Goal: Task Accomplishment & Management: Manage account settings

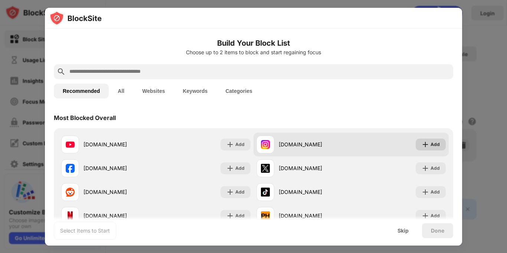
click at [428, 143] on img at bounding box center [425, 144] width 7 height 7
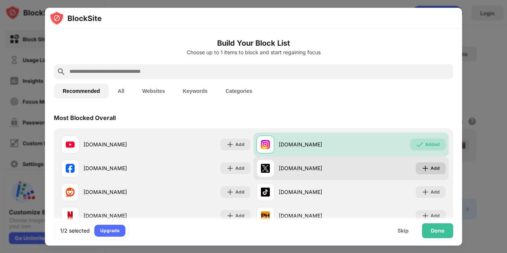
click at [424, 165] on img at bounding box center [425, 168] width 7 height 7
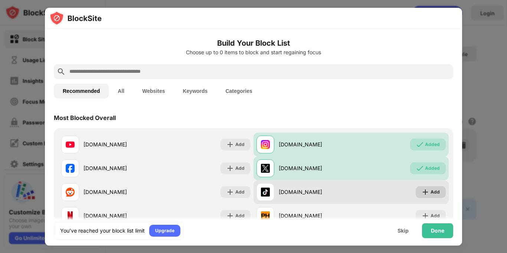
click at [423, 188] on img at bounding box center [425, 191] width 7 height 7
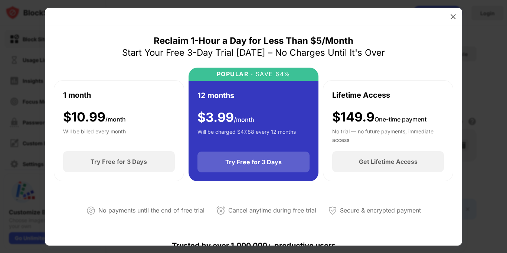
click at [247, 163] on div "Try Free for 3 Days" at bounding box center [253, 161] width 56 height 7
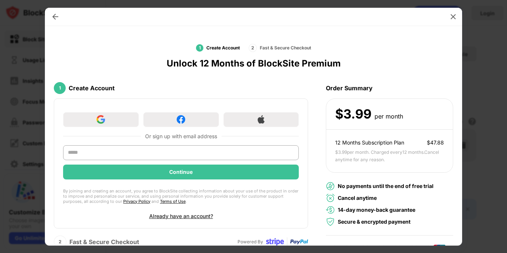
click at [311, 123] on div "1 Create Account Or sign up with email address Continue By joining and creating…" at bounding box center [254, 170] width 400 height 185
click at [211, 154] on input "text" at bounding box center [181, 152] width 236 height 15
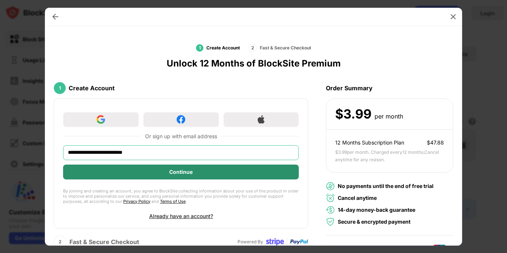
type input "**********"
click at [179, 171] on div "Continue" at bounding box center [180, 172] width 23 height 6
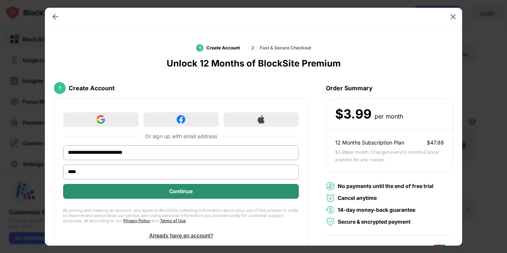
type input "****"
click at [188, 195] on div "Continue" at bounding box center [181, 191] width 236 height 15
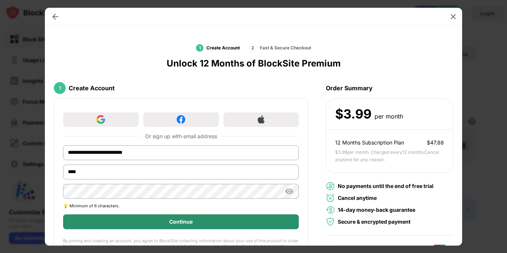
click at [175, 221] on div "Continue" at bounding box center [180, 222] width 23 height 6
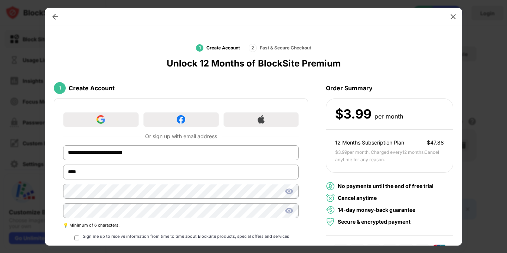
click at [309, 169] on div "**********" at bounding box center [254, 208] width 400 height 260
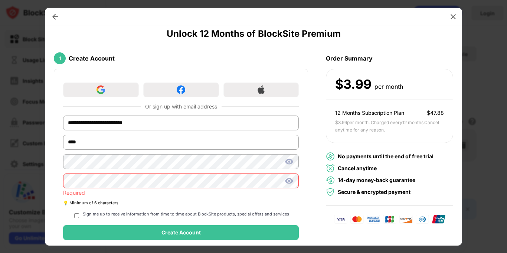
scroll to position [45, 0]
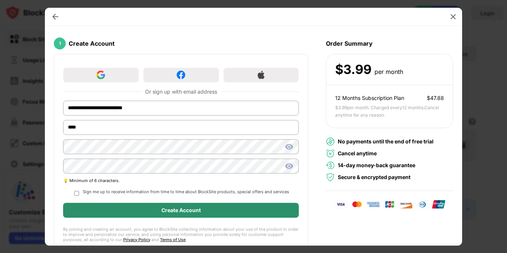
click at [170, 208] on div "Create Account" at bounding box center [181, 210] width 39 height 6
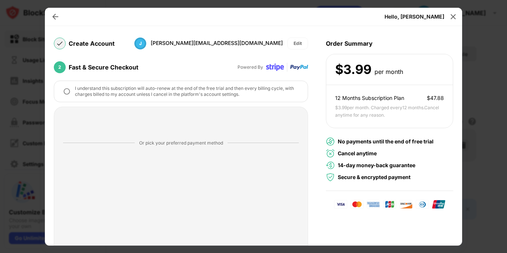
scroll to position [116, 0]
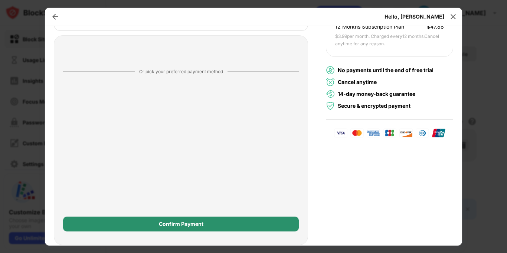
click at [172, 224] on div "Confirm Payment" at bounding box center [181, 224] width 45 height 6
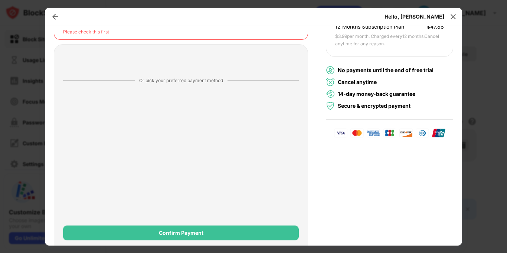
click at [311, 116] on div "Create Account J jeff@martindalecommercial.com Edit 2 Fast & Secure Checkout Po…" at bounding box center [254, 108] width 400 height 293
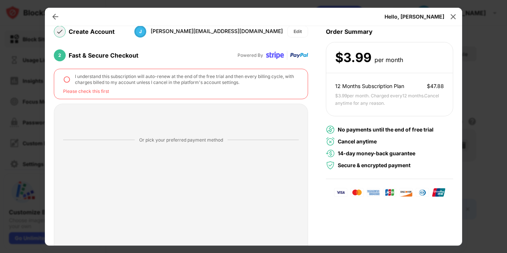
scroll to position [42, 0]
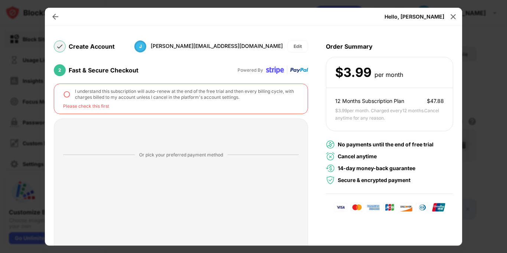
click at [68, 95] on img at bounding box center [66, 94] width 7 height 7
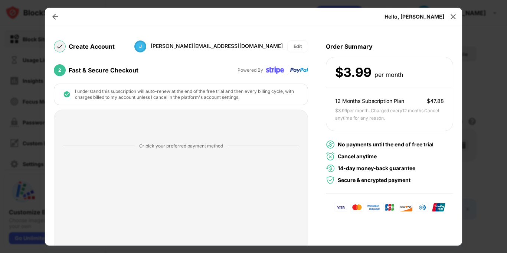
click at [303, 159] on div "Or pick your preferred payment method Confirm Payment" at bounding box center [181, 215] width 254 height 210
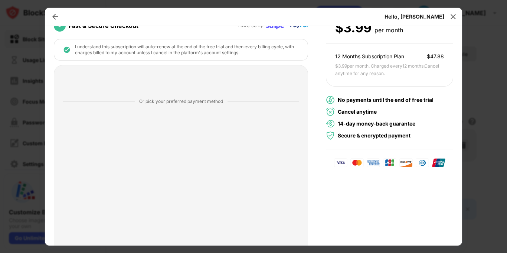
scroll to position [101, 0]
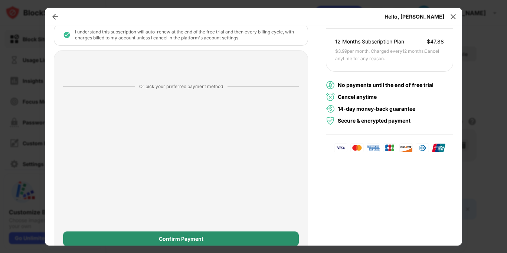
click at [181, 238] on div "Confirm Payment" at bounding box center [181, 239] width 45 height 6
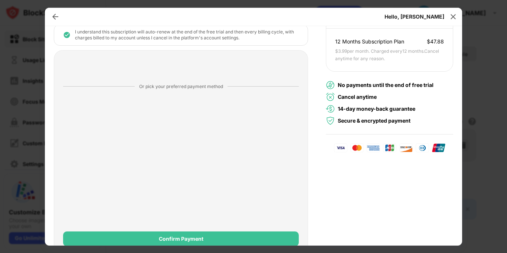
scroll to position [0, 0]
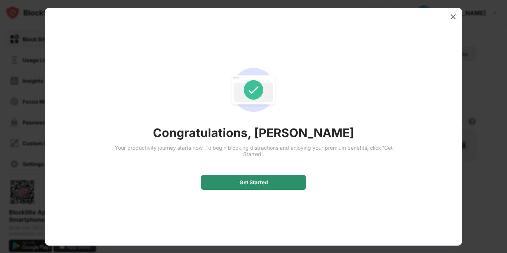
click at [249, 186] on div "Get Started" at bounding box center [254, 182] width 106 height 15
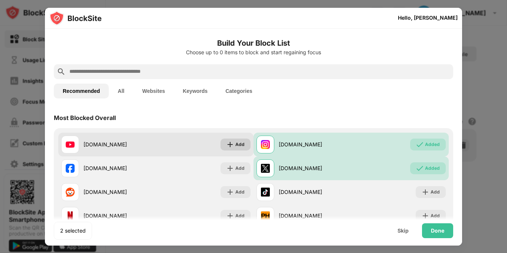
click at [234, 146] on img at bounding box center [230, 144] width 7 height 7
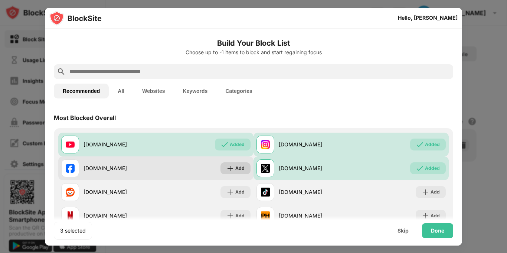
click at [233, 170] on img at bounding box center [230, 168] width 7 height 7
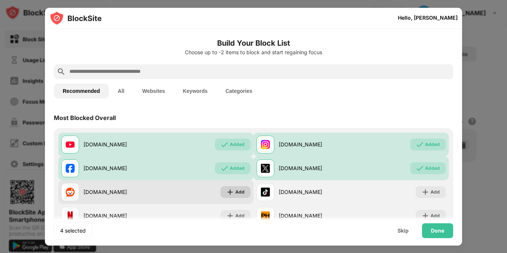
click at [225, 195] on div "Add" at bounding box center [236, 192] width 30 height 12
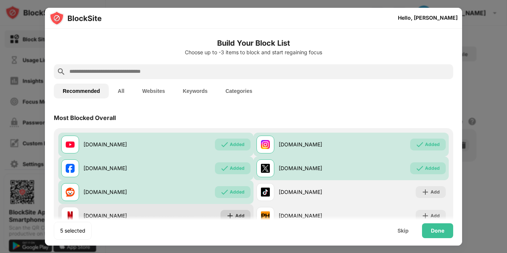
click at [232, 212] on img at bounding box center [230, 215] width 7 height 7
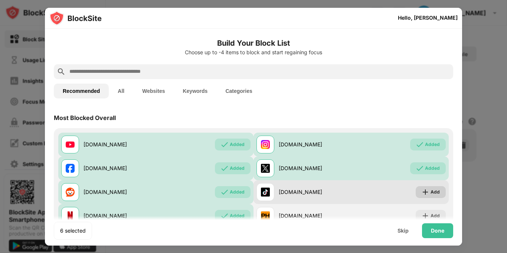
click at [438, 191] on div "Add" at bounding box center [435, 191] width 9 height 7
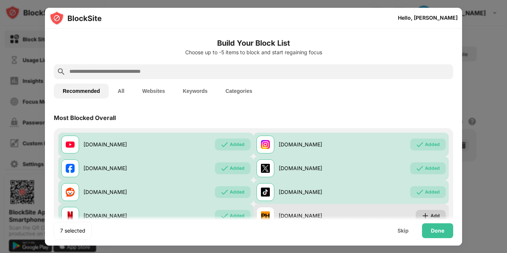
click at [429, 214] on img at bounding box center [425, 215] width 7 height 7
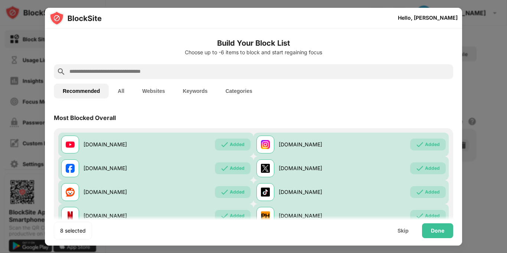
click at [418, 115] on div "Most Blocked Overall" at bounding box center [254, 117] width 400 height 21
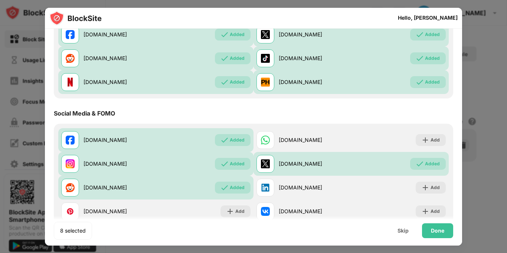
scroll to position [149, 0]
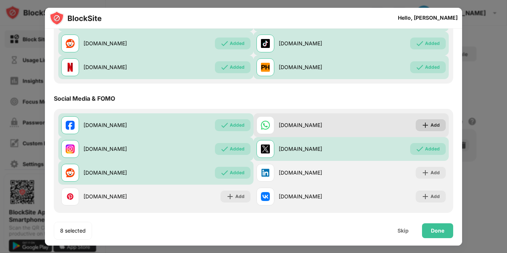
click at [429, 126] on img at bounding box center [425, 124] width 7 height 7
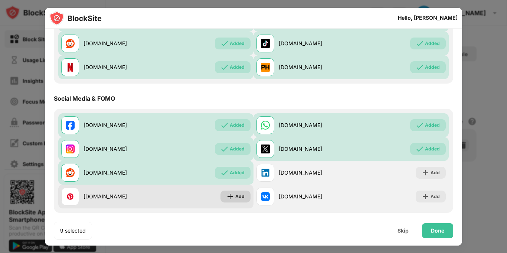
click at [233, 199] on img at bounding box center [230, 196] width 7 height 7
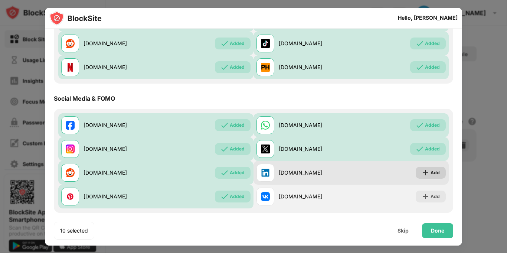
click at [437, 175] on div "Add" at bounding box center [435, 172] width 9 height 7
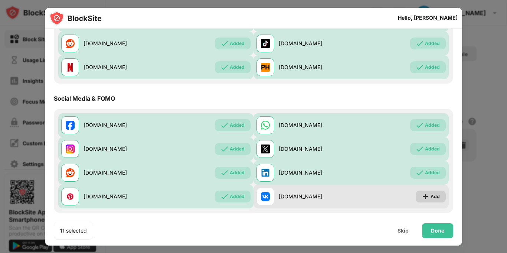
click at [429, 194] on img at bounding box center [425, 196] width 7 height 7
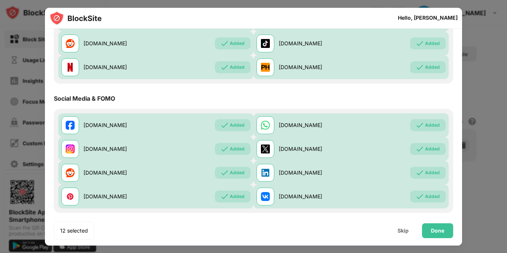
click at [382, 103] on div "Social Media & FOMO" at bounding box center [254, 98] width 400 height 21
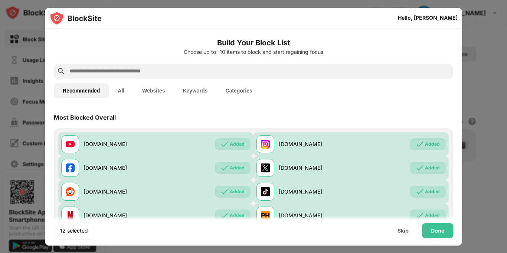
scroll to position [0, 0]
click at [122, 90] on button "All" at bounding box center [121, 91] width 25 height 15
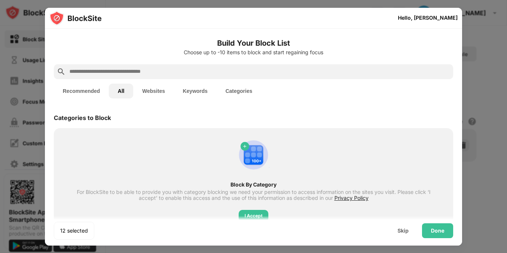
click at [223, 113] on div "Categories to Block" at bounding box center [254, 117] width 400 height 21
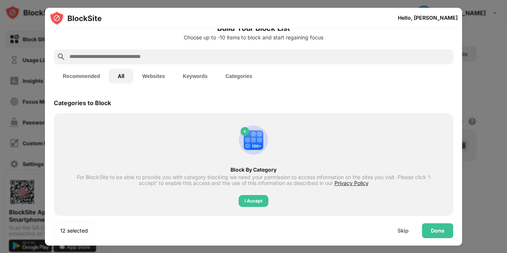
scroll to position [45, 0]
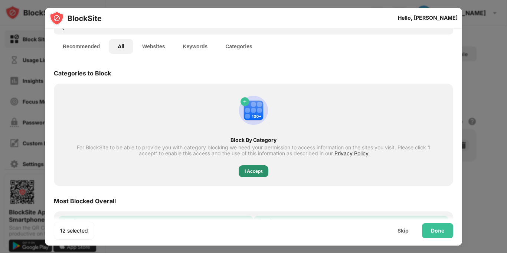
click at [260, 173] on div "I Accept" at bounding box center [254, 171] width 18 height 7
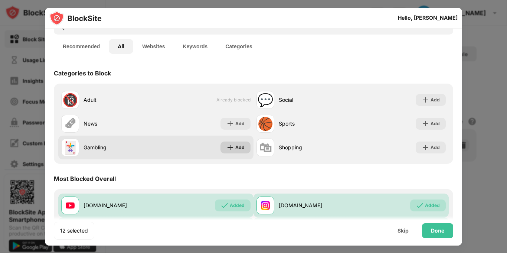
click at [232, 150] on img at bounding box center [230, 147] width 7 height 7
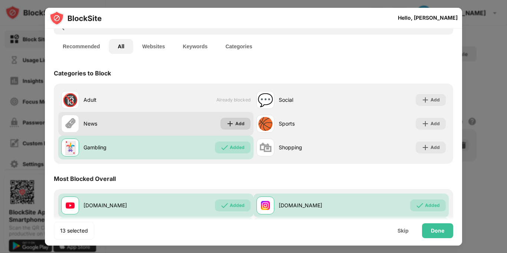
click at [231, 123] on img at bounding box center [230, 123] width 7 height 7
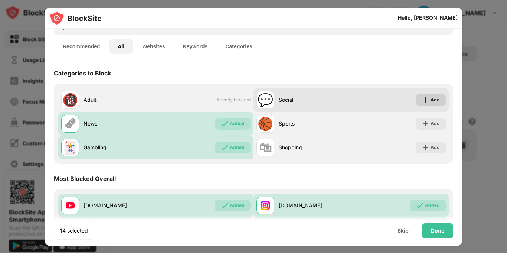
click at [429, 100] on img at bounding box center [425, 99] width 7 height 7
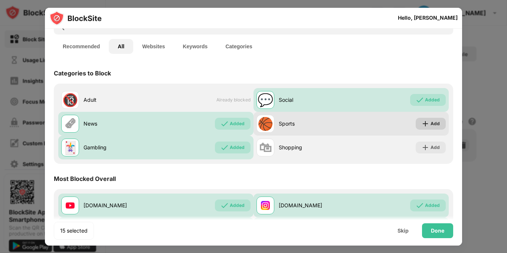
click at [428, 120] on img at bounding box center [425, 123] width 7 height 7
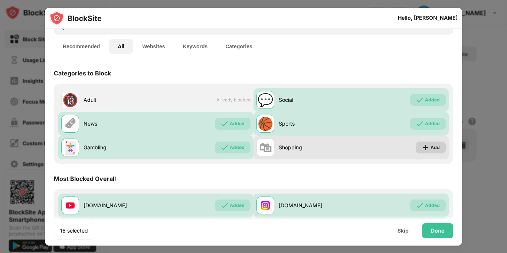
click at [423, 145] on img at bounding box center [425, 147] width 7 height 7
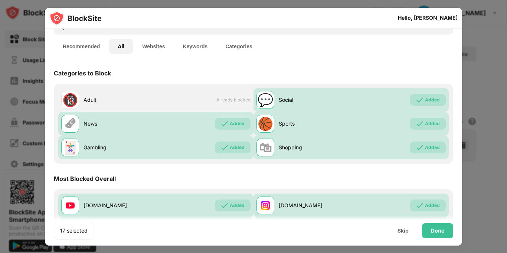
click at [309, 180] on div "Most Blocked Overall" at bounding box center [254, 178] width 400 height 21
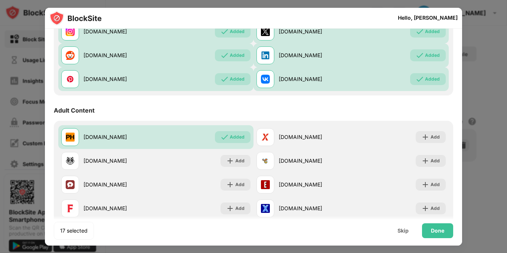
scroll to position [386, 0]
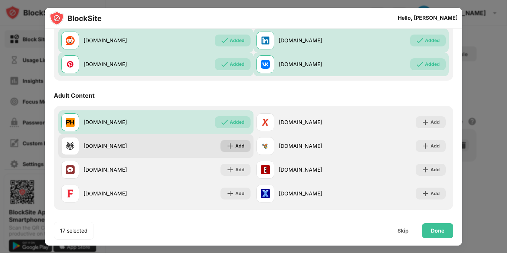
click at [229, 152] on div "Add" at bounding box center [236, 146] width 30 height 12
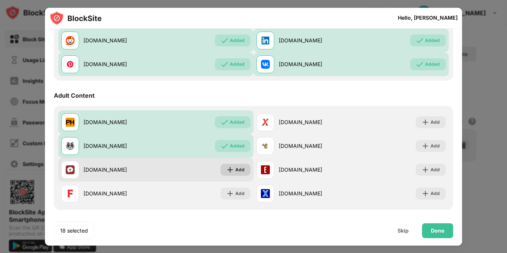
click at [228, 168] on img at bounding box center [230, 169] width 7 height 7
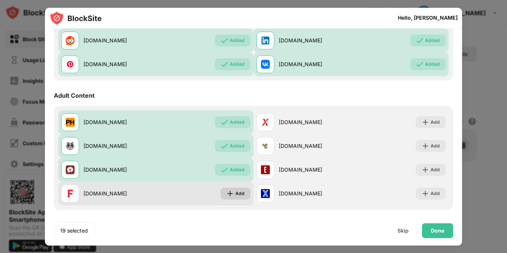
click at [229, 192] on img at bounding box center [230, 193] width 7 height 7
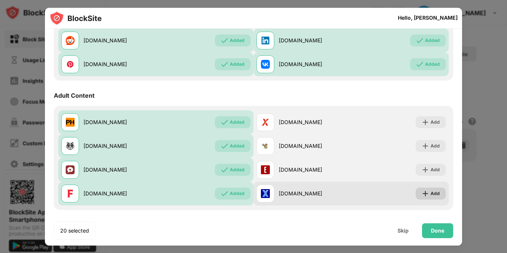
click at [425, 195] on img at bounding box center [425, 193] width 7 height 7
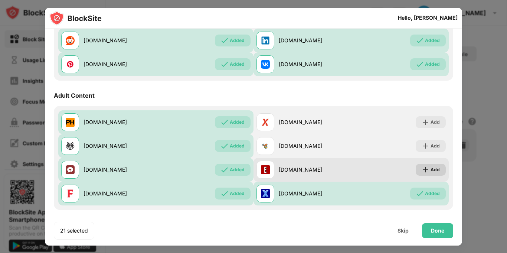
click at [429, 169] on img at bounding box center [425, 169] width 7 height 7
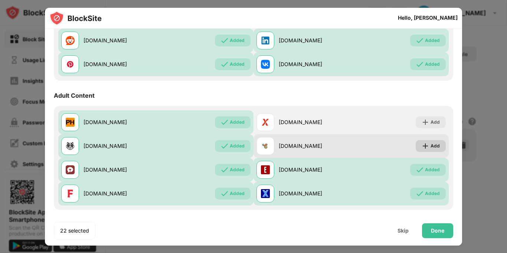
click at [431, 150] on div "Add" at bounding box center [431, 146] width 30 height 12
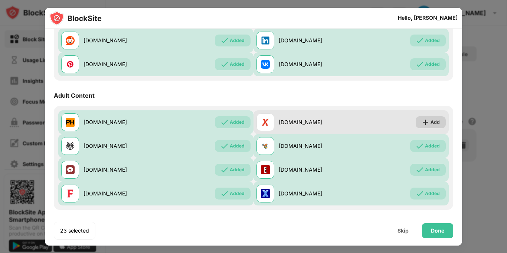
click at [430, 123] on div "Add" at bounding box center [431, 122] width 30 height 12
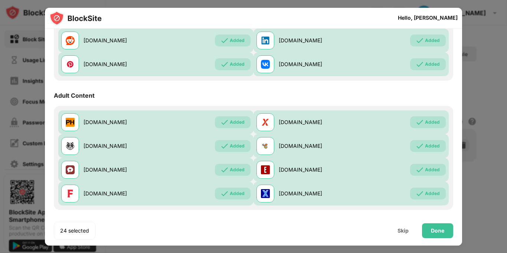
click at [453, 100] on div "Adult Content" at bounding box center [254, 95] width 400 height 21
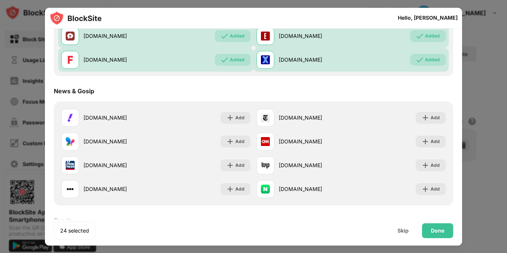
scroll to position [535, 0]
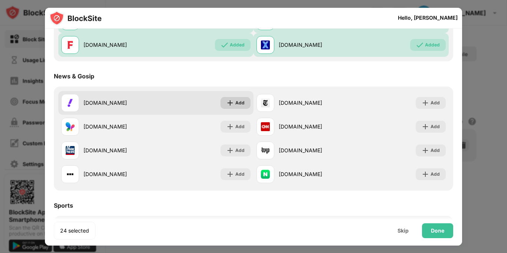
click at [233, 103] on img at bounding box center [230, 102] width 7 height 7
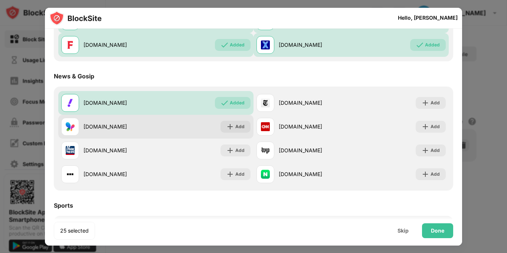
click at [236, 134] on div "msn.com Add" at bounding box center [155, 127] width 195 height 24
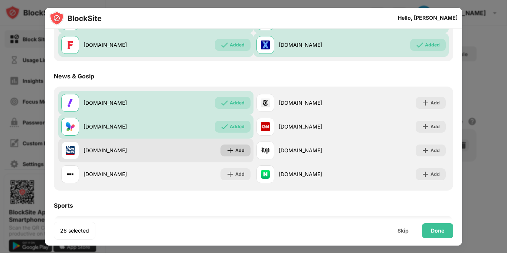
click at [229, 146] on div "Add" at bounding box center [236, 151] width 30 height 12
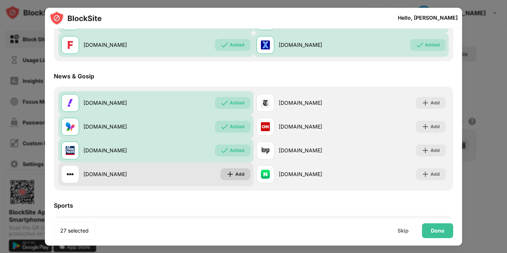
click at [227, 174] on img at bounding box center [230, 174] width 7 height 7
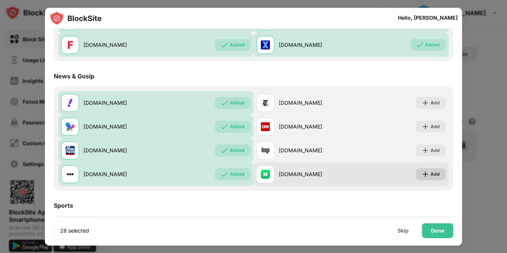
click at [431, 176] on div "Add" at bounding box center [435, 174] width 9 height 7
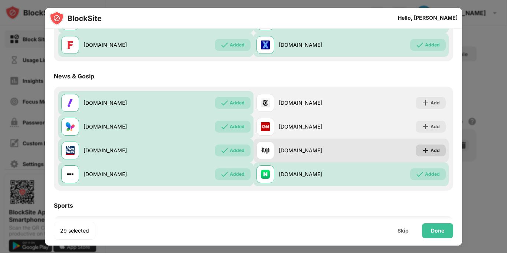
click at [428, 150] on img at bounding box center [425, 150] width 7 height 7
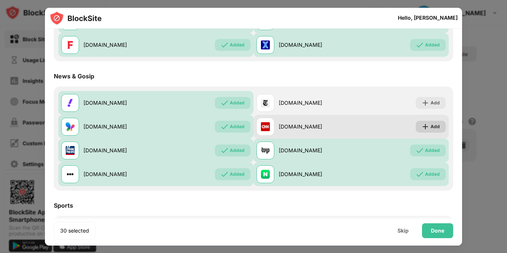
click at [431, 130] on div "Add" at bounding box center [431, 127] width 30 height 12
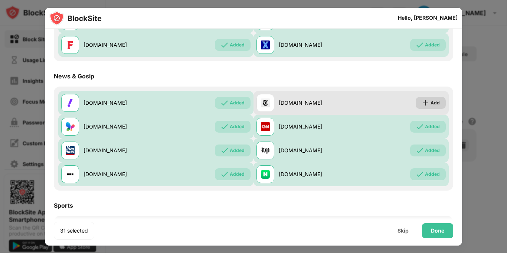
click at [428, 105] on img at bounding box center [425, 102] width 7 height 7
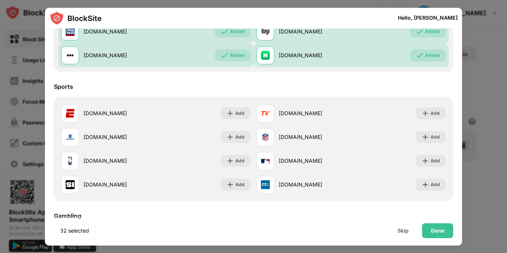
scroll to position [669, 0]
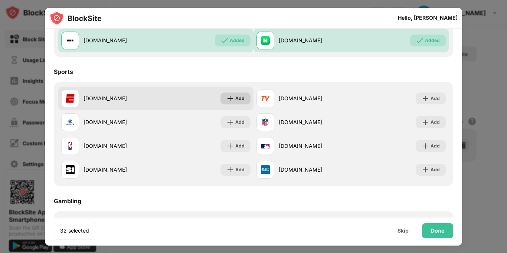
click at [235, 99] on div "Add" at bounding box center [236, 99] width 30 height 12
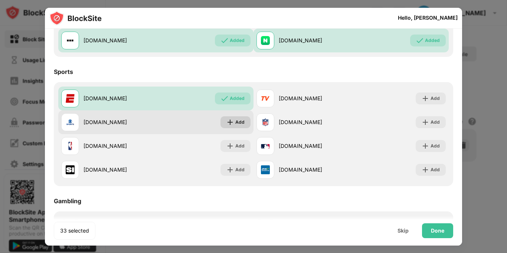
click at [240, 120] on div "Add" at bounding box center [240, 122] width 9 height 7
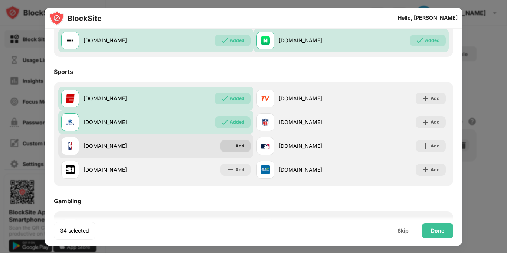
click at [231, 145] on img at bounding box center [230, 145] width 7 height 7
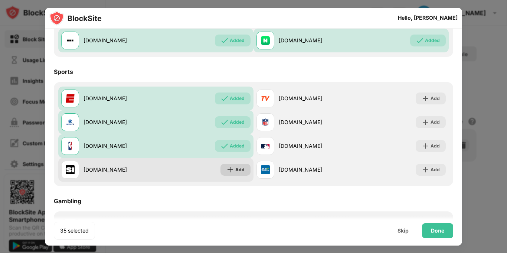
click at [229, 168] on img at bounding box center [230, 169] width 7 height 7
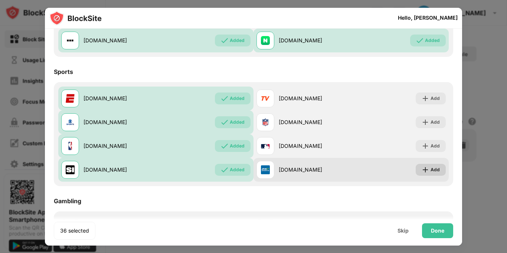
click at [429, 169] on img at bounding box center [425, 169] width 7 height 7
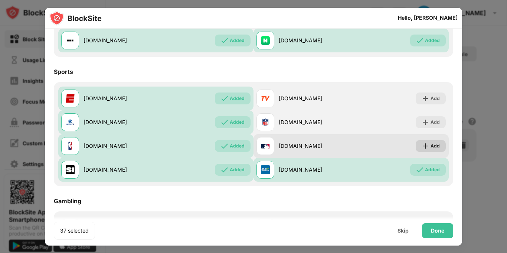
click at [431, 147] on div "Add" at bounding box center [435, 145] width 9 height 7
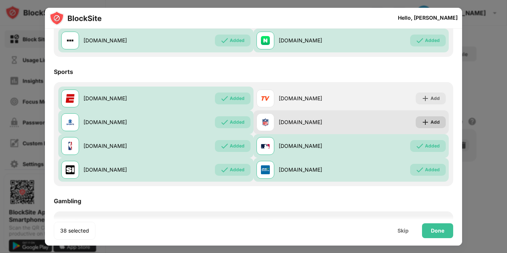
click at [437, 124] on div "Add" at bounding box center [435, 122] width 9 height 7
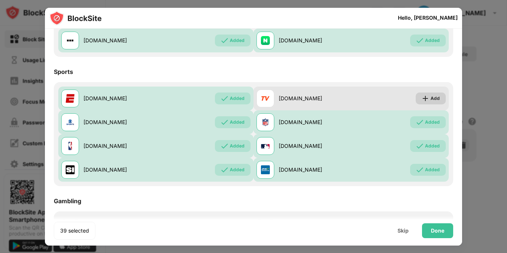
click at [432, 103] on div "Add" at bounding box center [431, 99] width 30 height 12
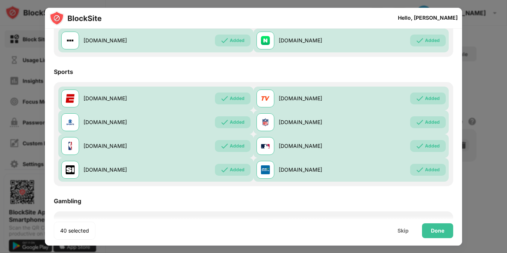
click at [456, 131] on div "Categories to Block 🔞 Adult Already blocked 💬 Social Added 🗞 News Added 🏀 Sport…" at bounding box center [254, 130] width 418 height 1382
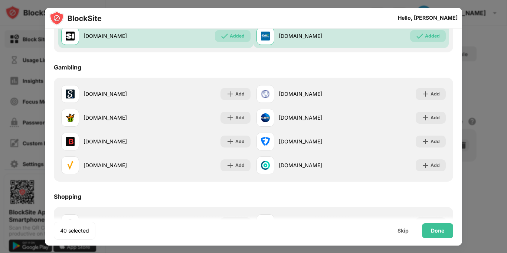
scroll to position [817, 0]
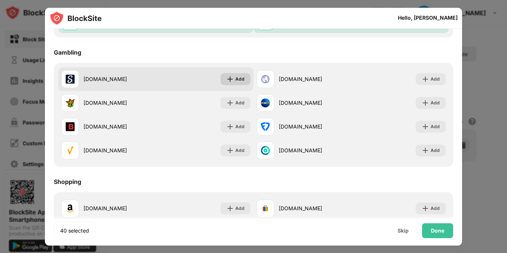
click at [233, 79] on img at bounding box center [230, 78] width 7 height 7
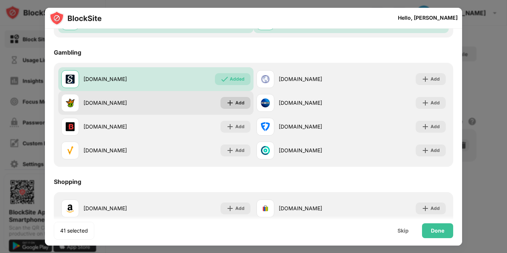
click at [229, 100] on img at bounding box center [230, 102] width 7 height 7
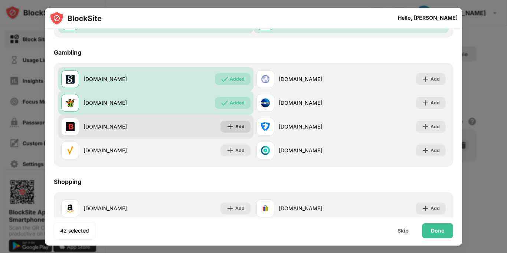
click at [230, 126] on img at bounding box center [230, 126] width 7 height 7
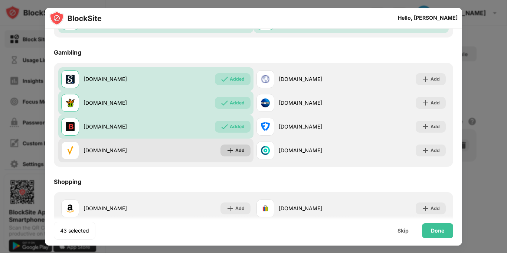
click at [231, 148] on img at bounding box center [230, 150] width 7 height 7
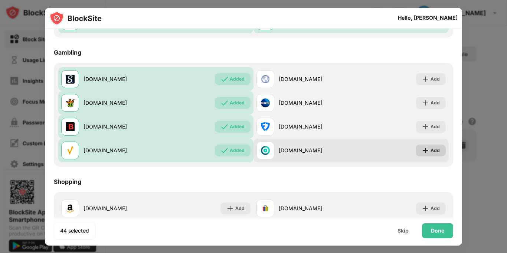
click at [432, 149] on div "Add" at bounding box center [435, 150] width 9 height 7
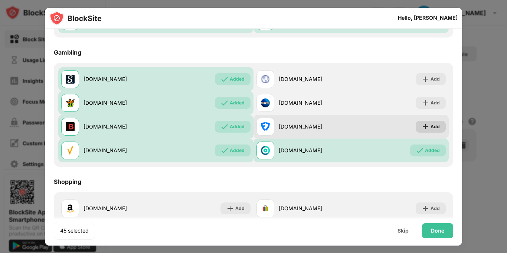
click at [431, 129] on div "Add" at bounding box center [435, 126] width 9 height 7
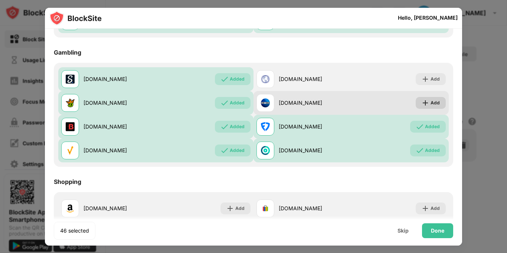
click at [427, 105] on img at bounding box center [425, 102] width 7 height 7
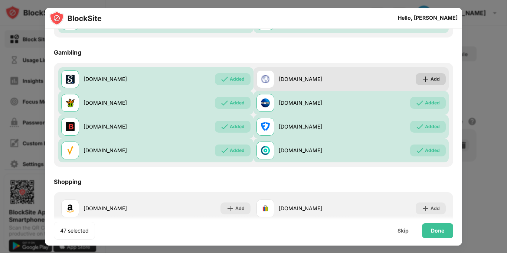
click at [429, 78] on img at bounding box center [425, 78] width 7 height 7
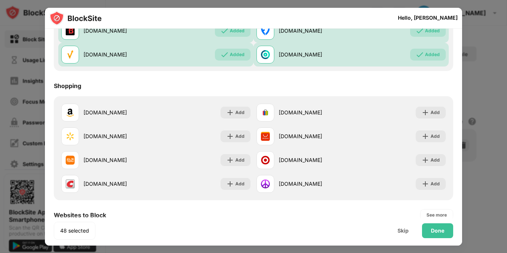
scroll to position [921, 0]
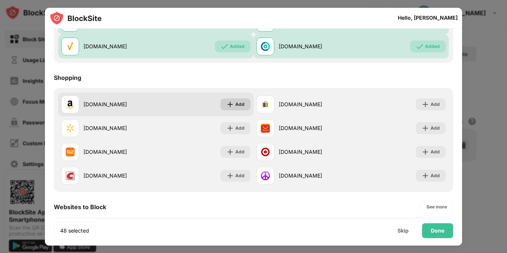
click at [233, 106] on img at bounding box center [230, 104] width 7 height 7
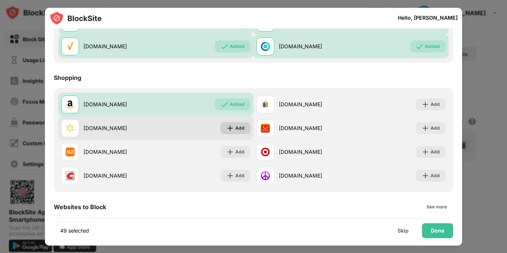
click at [227, 128] on img at bounding box center [230, 127] width 7 height 7
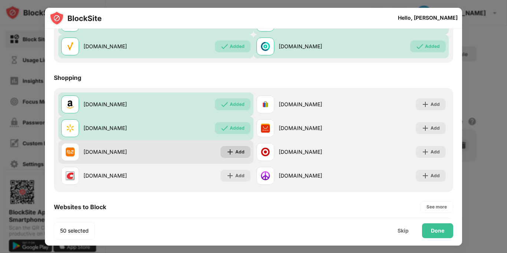
click at [240, 151] on div "Add" at bounding box center [240, 151] width 9 height 7
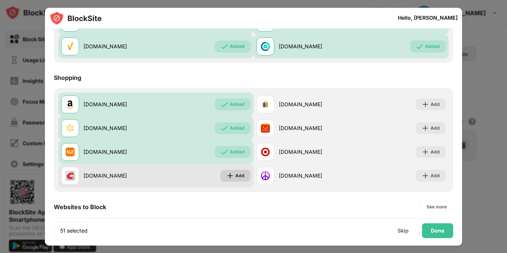
click at [230, 173] on img at bounding box center [230, 175] width 7 height 7
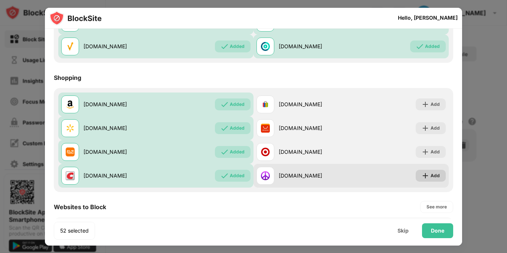
click at [432, 179] on div "Add" at bounding box center [431, 176] width 30 height 12
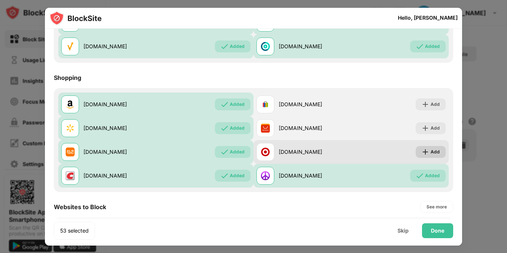
click at [433, 153] on div "Add" at bounding box center [435, 151] width 9 height 7
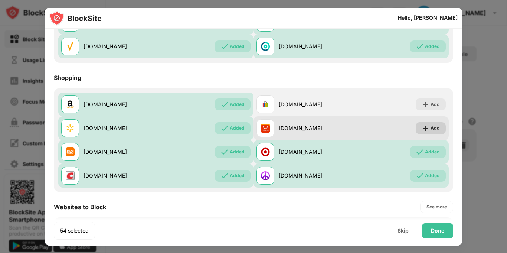
click at [423, 127] on img at bounding box center [425, 127] width 7 height 7
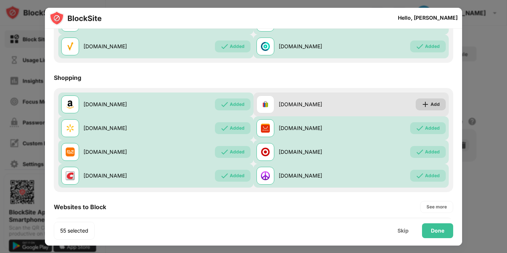
click at [430, 107] on div "Add" at bounding box center [431, 104] width 30 height 12
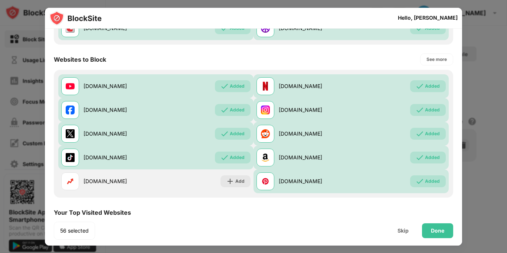
scroll to position [1070, 0]
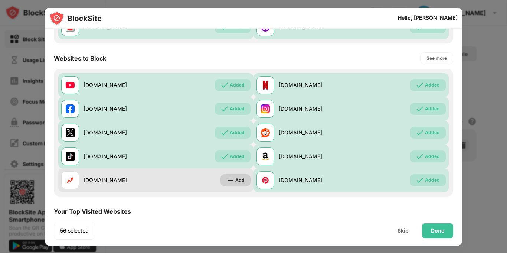
click at [239, 182] on div "Add" at bounding box center [240, 179] width 9 height 7
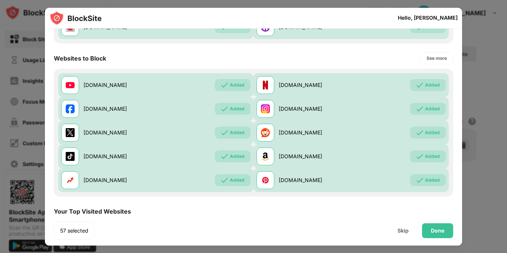
click at [266, 207] on div "Your Top Visited Websites" at bounding box center [254, 211] width 400 height 21
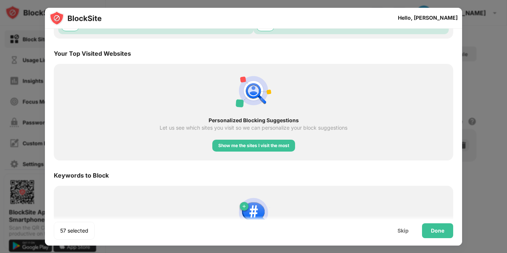
scroll to position [1233, 0]
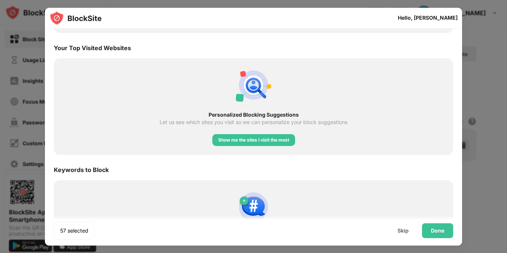
click at [285, 168] on div "Keywords to Block" at bounding box center [254, 169] width 400 height 21
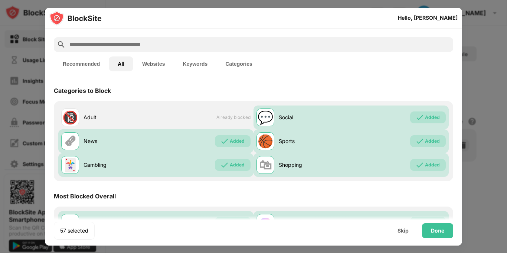
scroll to position [0, 0]
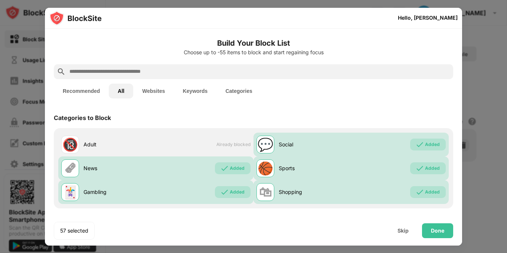
click at [140, 72] on input "text" at bounding box center [260, 71] width 382 height 9
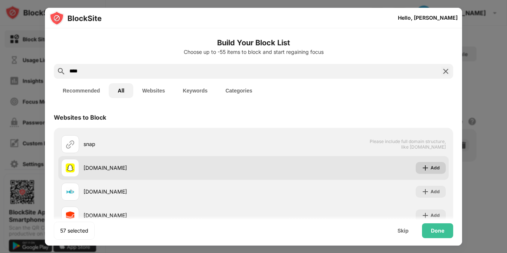
click at [432, 168] on div "Add" at bounding box center [435, 167] width 9 height 7
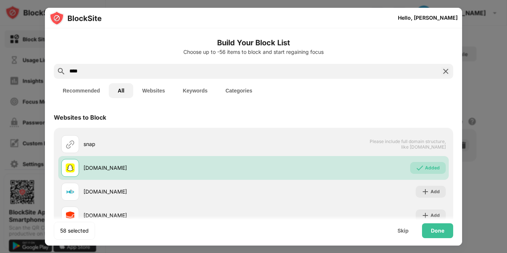
click at [146, 73] on input "****" at bounding box center [254, 71] width 370 height 9
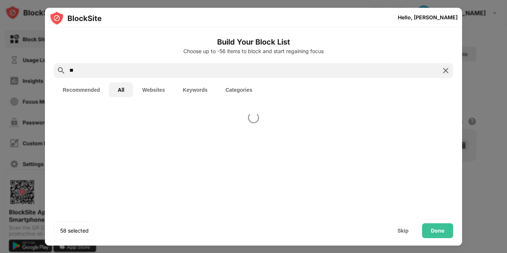
type input "*"
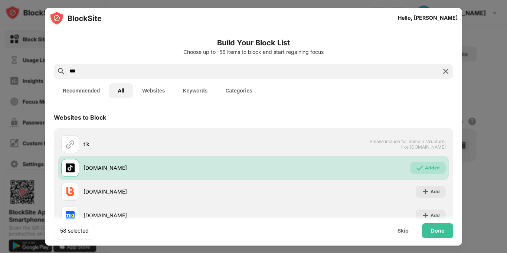
click at [238, 91] on button "Categories" at bounding box center [239, 90] width 45 height 15
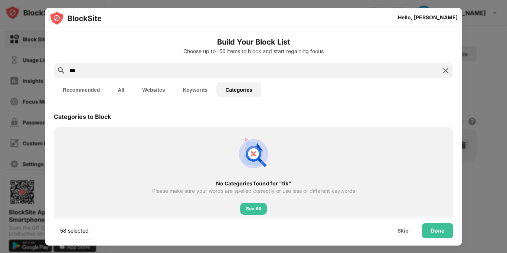
click at [328, 107] on div "Categories to Block" at bounding box center [254, 116] width 400 height 21
click at [93, 74] on input "***" at bounding box center [254, 70] width 370 height 9
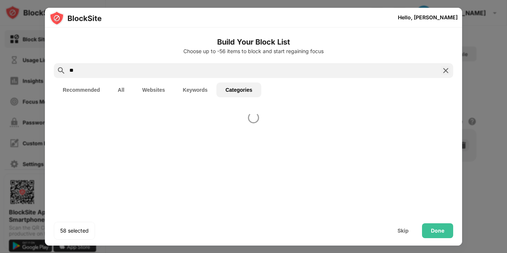
type input "*"
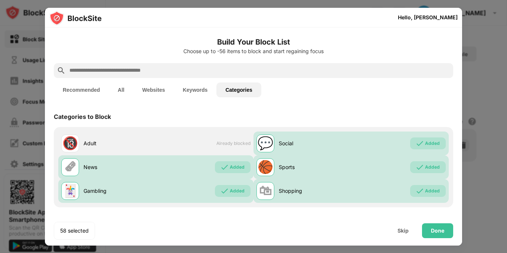
click at [350, 103] on div "Build Your Block List Choose up to -56 items to block and start regaining focus…" at bounding box center [254, 136] width 418 height 218
click at [455, 93] on div "Build Your Block List Choose up to -56 items to block and start regaining focus…" at bounding box center [254, 136] width 418 height 218
click at [459, 116] on div "Categories to Block 🔞 Adult Already blocked 💬 Social Added 🗞 News Added 🏀 Sport…" at bounding box center [254, 159] width 418 height 107
click at [455, 199] on div "Categories to Block 🔞 Adult Already blocked 💬 Social Added 🗞 News Added 🏀 Sport…" at bounding box center [254, 159] width 418 height 107
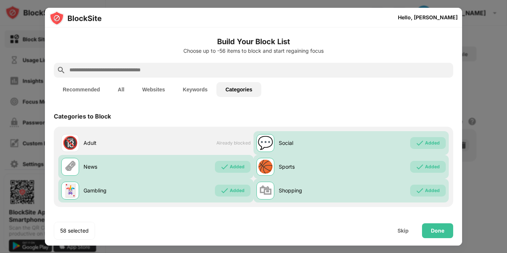
click at [304, 110] on div "Categories to Block" at bounding box center [254, 116] width 400 height 21
click at [153, 89] on button "Websites" at bounding box center [153, 89] width 40 height 15
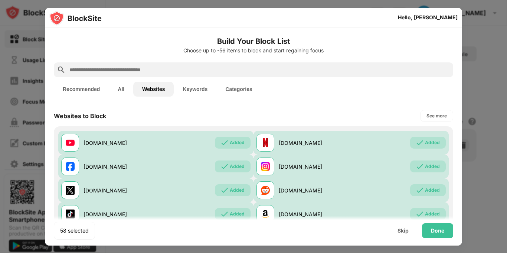
click at [120, 88] on button "All" at bounding box center [121, 89] width 25 height 15
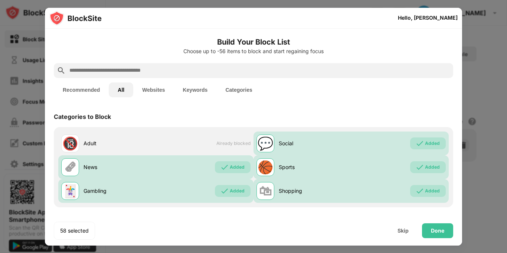
scroll to position [1, 0]
click at [411, 98] on div "Recommended All Websites Keywords Categories" at bounding box center [254, 90] width 400 height 24
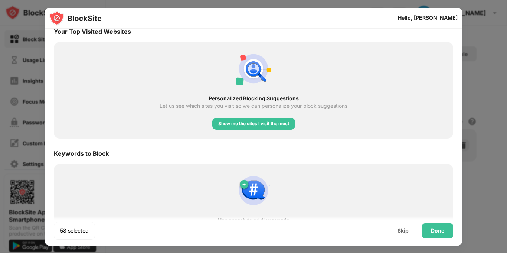
scroll to position [1265, 0]
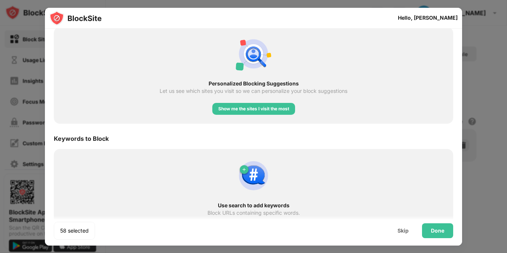
click at [321, 135] on div "Keywords to Block" at bounding box center [254, 138] width 400 height 21
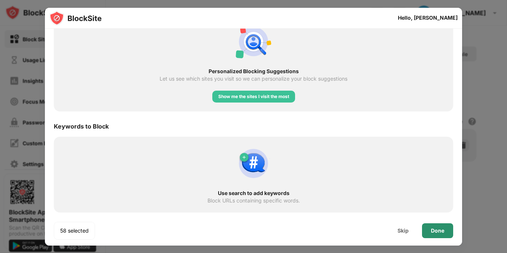
click at [436, 237] on div "Done" at bounding box center [437, 230] width 31 height 15
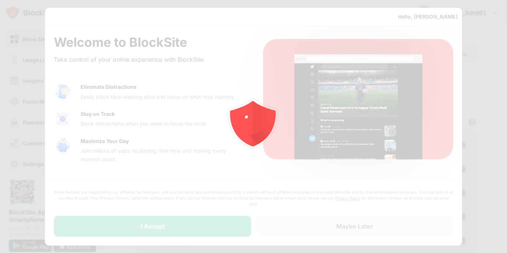
scroll to position [0, 0]
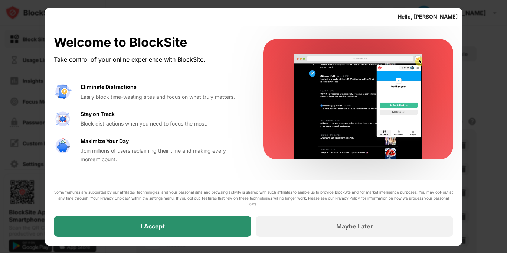
click at [172, 228] on div "I Accept" at bounding box center [153, 226] width 198 height 21
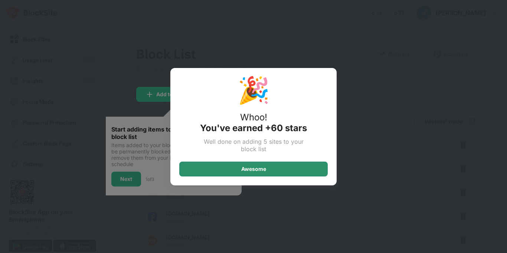
click at [246, 168] on div "Awesome" at bounding box center [253, 169] width 25 height 6
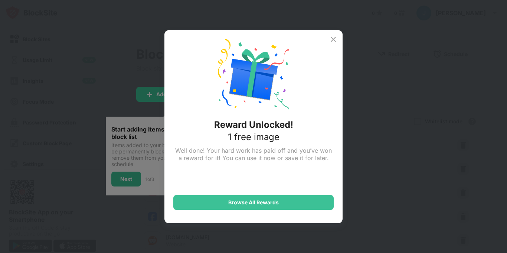
click at [335, 39] on img at bounding box center [333, 39] width 9 height 9
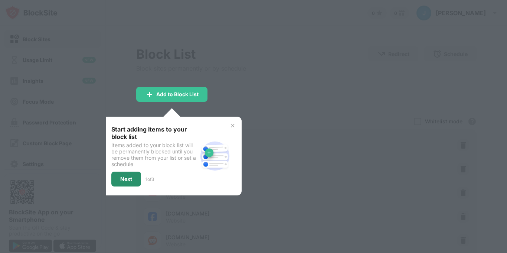
click at [124, 180] on div "Next" at bounding box center [126, 179] width 12 height 6
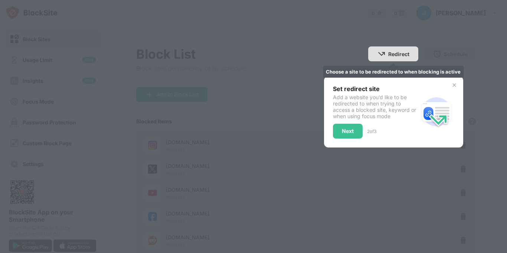
click at [394, 54] on div "Redirect" at bounding box center [399, 54] width 21 height 6
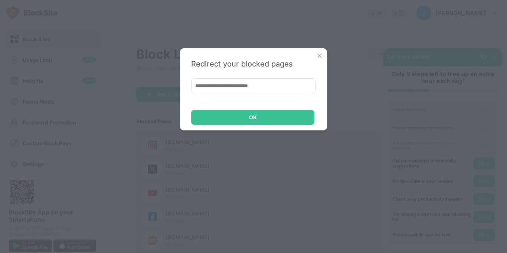
click at [211, 88] on input at bounding box center [253, 85] width 125 height 15
type input "**********"
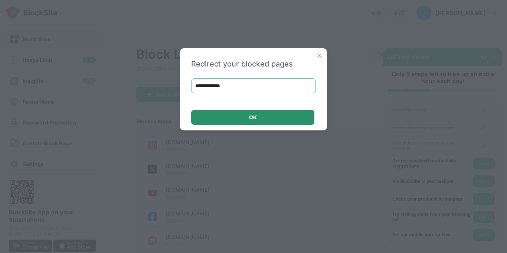
click at [246, 120] on div "OK" at bounding box center [252, 117] width 123 height 15
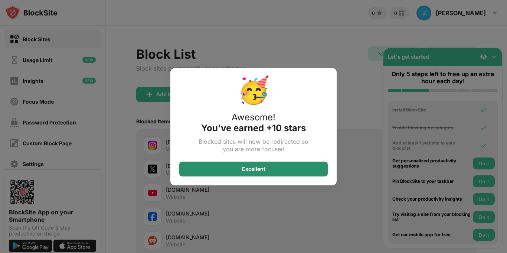
click at [258, 171] on div "Excellent" at bounding box center [253, 169] width 23 height 6
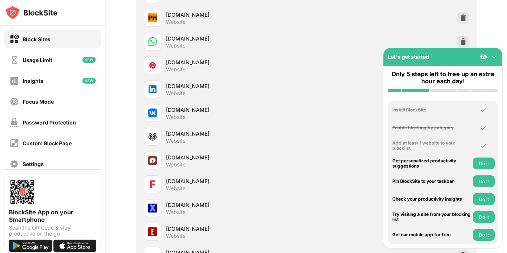
scroll to position [297, 0]
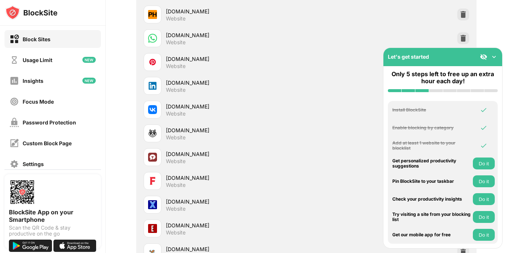
click at [495, 56] on img at bounding box center [494, 56] width 7 height 7
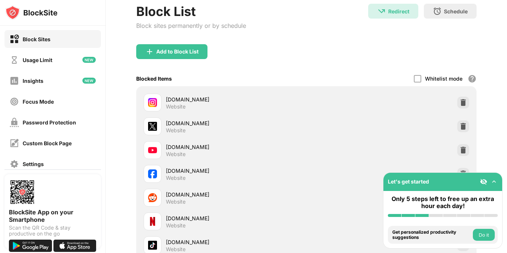
scroll to position [0, 0]
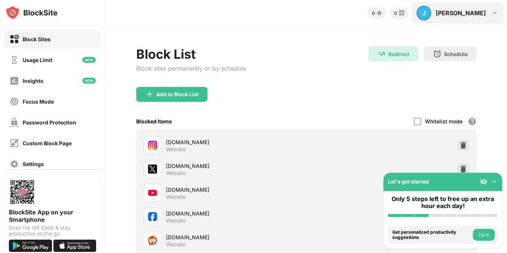
click at [485, 14] on div "[PERSON_NAME]" at bounding box center [461, 12] width 50 height 7
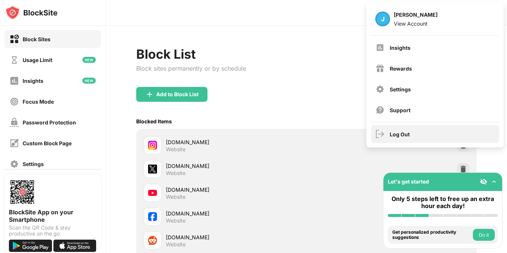
click at [397, 139] on div "Log Out" at bounding box center [435, 134] width 128 height 18
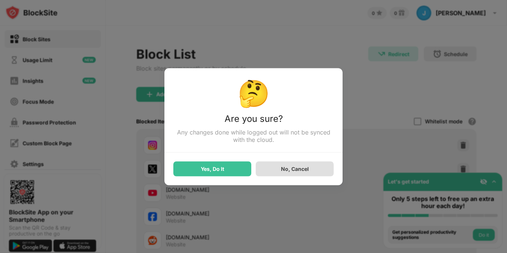
click at [295, 166] on div "No, Cancel" at bounding box center [295, 169] width 28 height 6
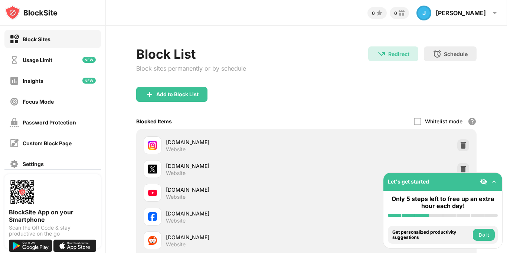
click at [32, 59] on div "Usage Limit" at bounding box center [38, 60] width 30 height 6
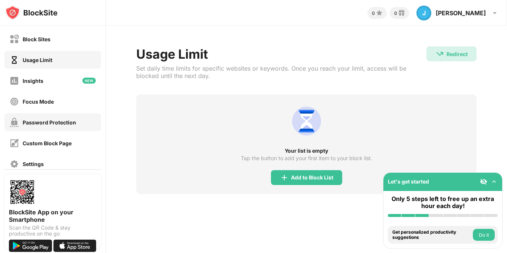
click at [45, 121] on div "Password Protection" at bounding box center [49, 122] width 53 height 6
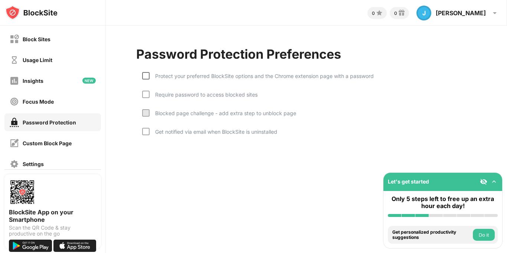
click at [147, 77] on div at bounding box center [145, 75] width 7 height 7
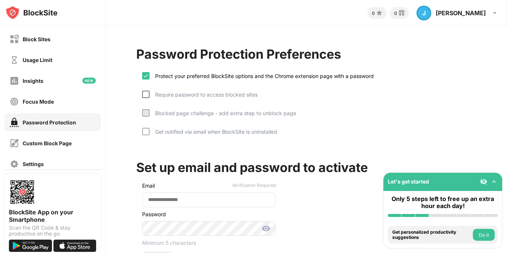
click at [145, 94] on div at bounding box center [145, 94] width 7 height 7
click at [146, 78] on img at bounding box center [146, 76] width 6 height 6
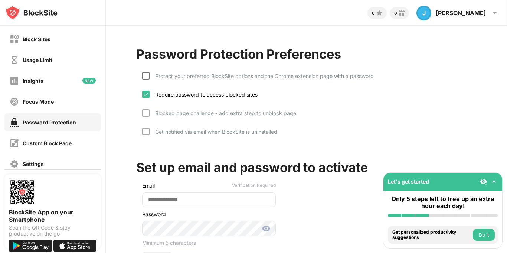
click at [146, 78] on div at bounding box center [145, 75] width 7 height 7
click at [146, 130] on div at bounding box center [145, 131] width 7 height 7
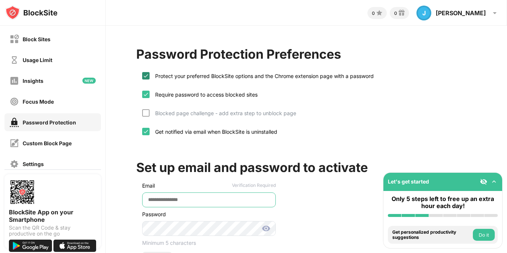
click at [158, 201] on input "email" at bounding box center [209, 199] width 134 height 15
type input "**********"
click at [138, 204] on div "**********" at bounding box center [206, 222] width 140 height 89
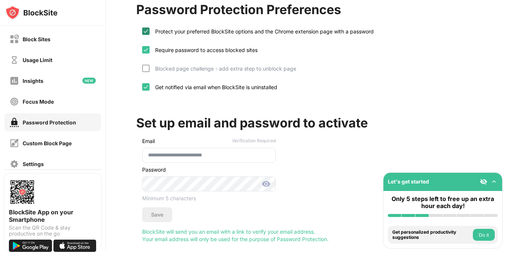
scroll to position [55, 0]
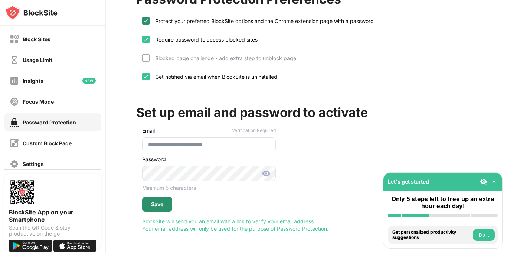
click at [159, 203] on div "Save" at bounding box center [157, 204] width 12 height 6
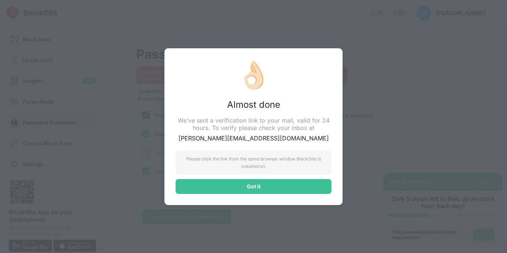
scroll to position [0, 0]
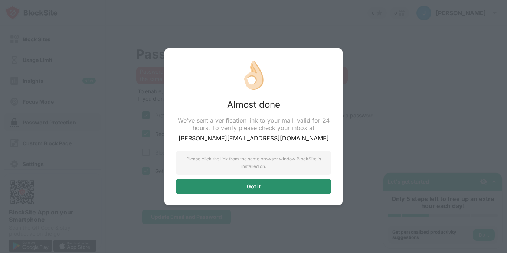
click at [241, 185] on div "Got it" at bounding box center [254, 186] width 156 height 15
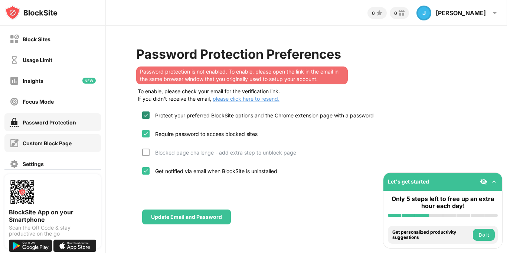
click at [41, 141] on div "Custom Block Page" at bounding box center [47, 143] width 49 height 6
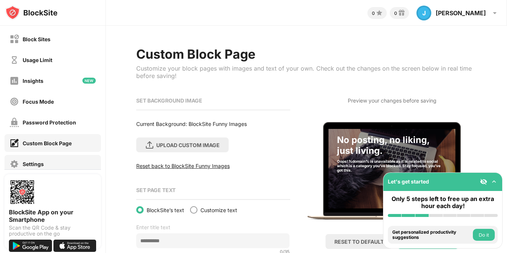
click at [30, 161] on div "Settings" at bounding box center [33, 164] width 21 height 6
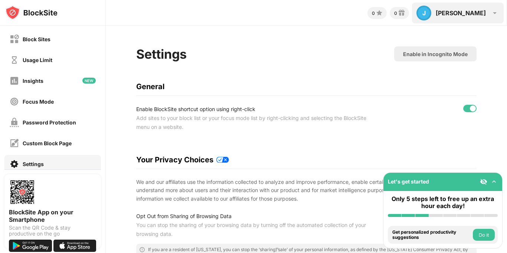
click at [484, 14] on div "[PERSON_NAME]" at bounding box center [461, 12] width 50 height 7
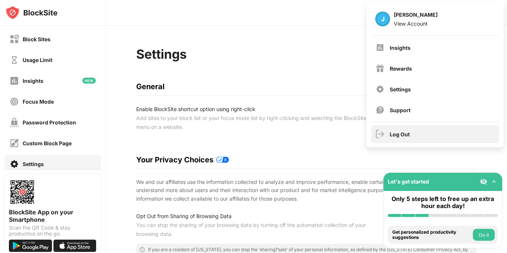
click at [400, 133] on div "Log Out" at bounding box center [400, 134] width 20 height 6
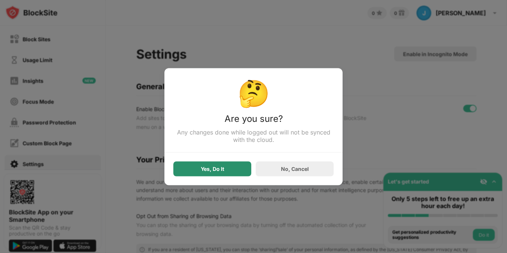
click at [221, 166] on div "Yes, Do It" at bounding box center [212, 169] width 23 height 6
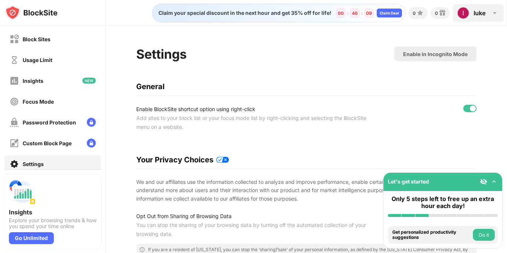
click at [491, 17] on img at bounding box center [495, 13] width 9 height 9
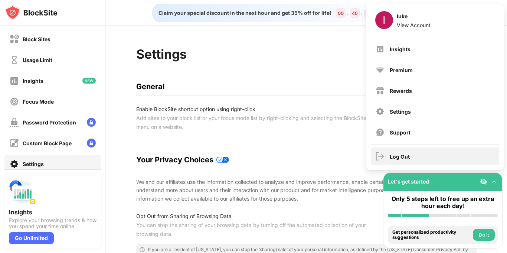
click at [396, 160] on div "Log Out" at bounding box center [435, 156] width 128 height 18
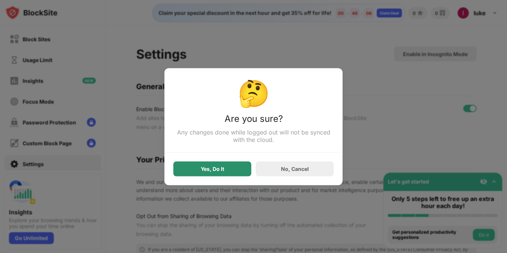
click at [227, 168] on div "Yes, Do It" at bounding box center [212, 168] width 78 height 15
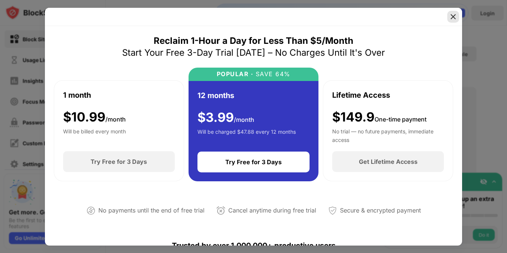
click at [453, 17] on img at bounding box center [453, 16] width 7 height 7
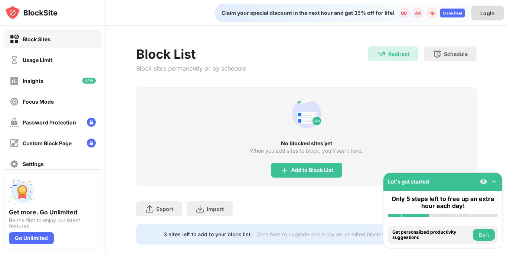
click at [488, 18] on div "Login" at bounding box center [488, 13] width 32 height 15
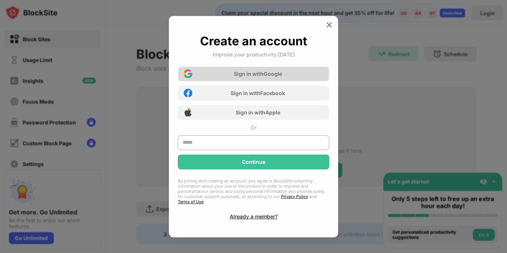
click at [255, 75] on div "Sign in with Google" at bounding box center [258, 74] width 48 height 6
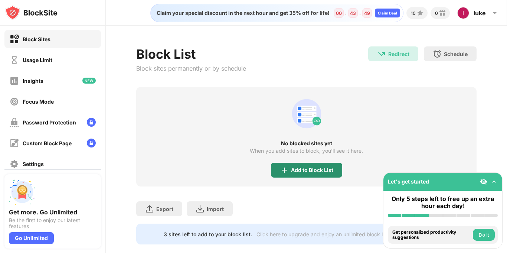
click at [296, 168] on div "Add to Block List" at bounding box center [312, 170] width 42 height 6
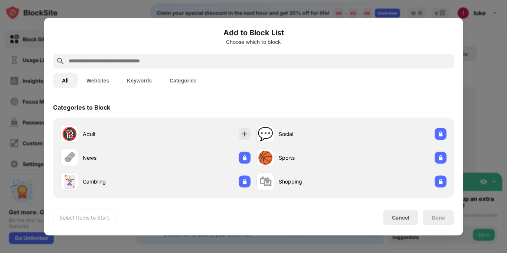
click at [68, 81] on button "All" at bounding box center [65, 80] width 25 height 15
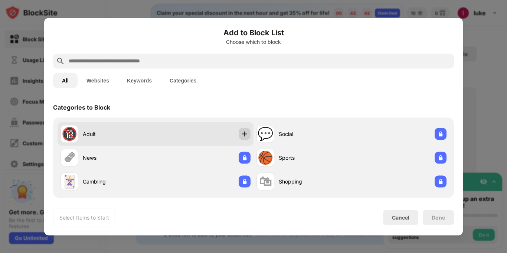
click at [246, 134] on img at bounding box center [244, 133] width 7 height 7
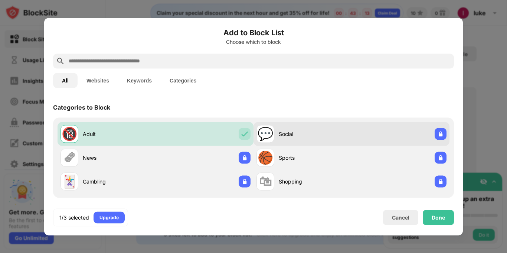
click at [305, 133] on div "Social" at bounding box center [315, 134] width 73 height 8
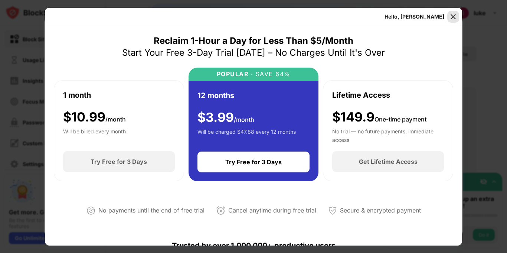
click at [453, 18] on img at bounding box center [453, 16] width 7 height 7
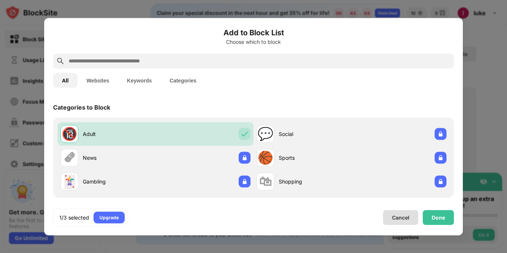
click at [405, 216] on div "Cancel" at bounding box center [400, 217] width 17 height 6
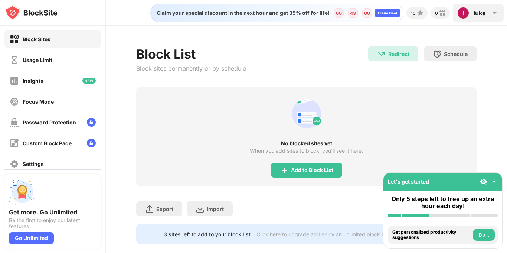
click at [497, 16] on img at bounding box center [495, 13] width 9 height 9
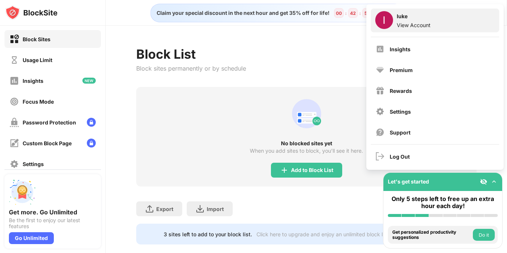
click at [425, 25] on div "View Account" at bounding box center [414, 25] width 34 height 6
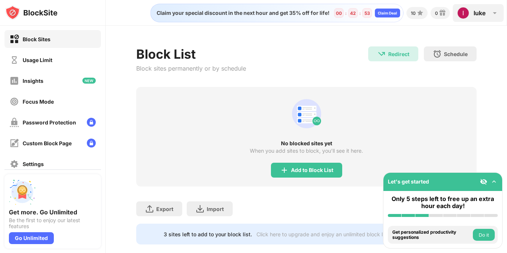
click at [495, 14] on img at bounding box center [495, 13] width 9 height 9
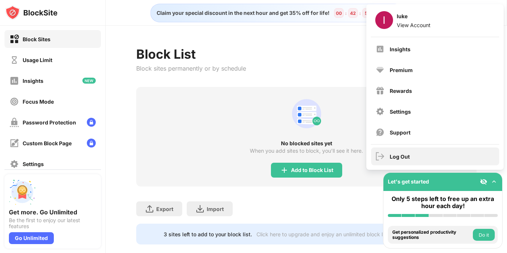
click at [399, 160] on div "Log Out" at bounding box center [435, 156] width 128 height 18
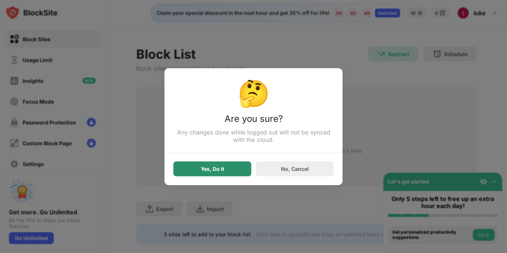
click at [233, 167] on div "Yes, Do It" at bounding box center [212, 168] width 78 height 15
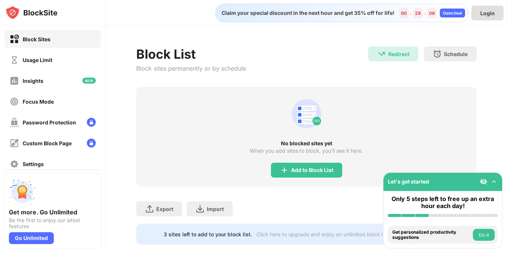
click at [489, 17] on div "Login" at bounding box center [488, 13] width 32 height 15
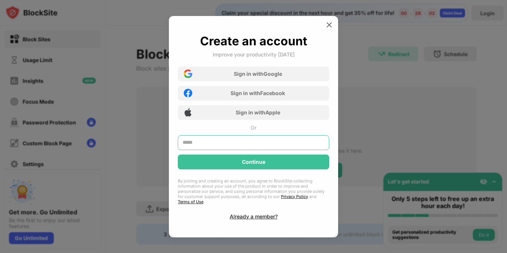
click at [210, 146] on input "text" at bounding box center [254, 142] width 152 height 15
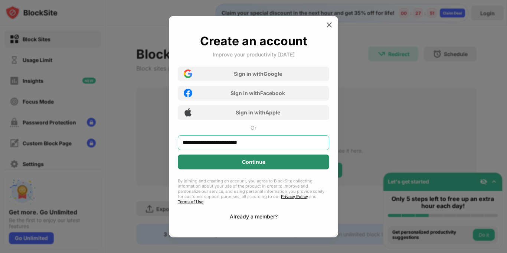
type input "**********"
click at [250, 169] on div "Continue" at bounding box center [254, 162] width 152 height 15
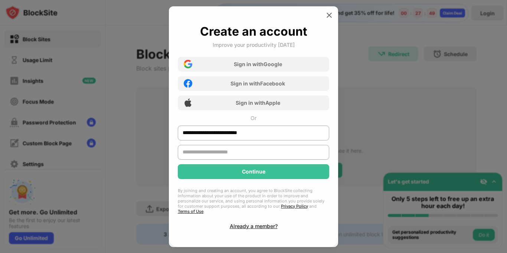
click at [250, 171] on div "Continue" at bounding box center [254, 171] width 152 height 15
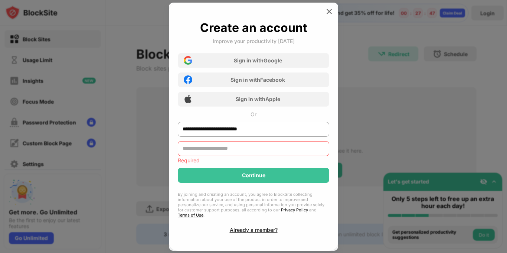
click at [207, 152] on input "text" at bounding box center [254, 148] width 152 height 15
click at [241, 227] on div "Already a member?" at bounding box center [254, 230] width 48 height 6
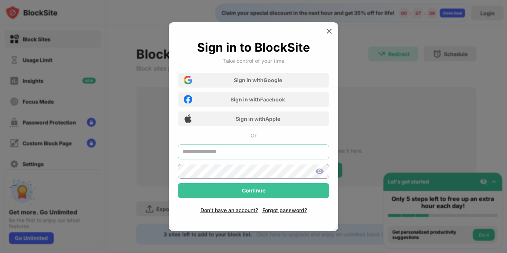
click at [226, 153] on input "text" at bounding box center [254, 152] width 152 height 15
type input "**********"
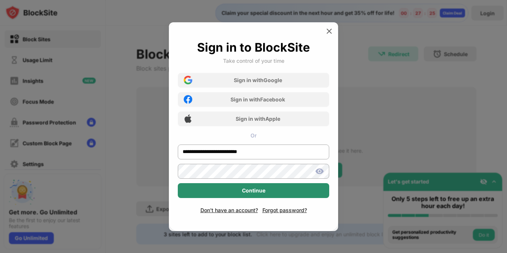
click at [262, 195] on div "Continue" at bounding box center [254, 190] width 152 height 15
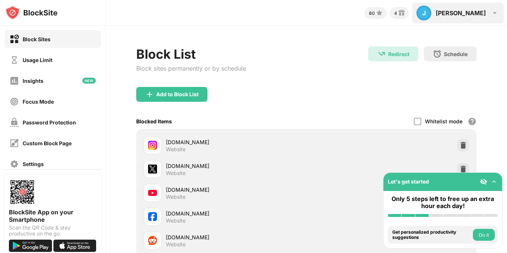
click at [487, 14] on div "J Jeff J Jeff View Account Insights Rewards Settings Support Log Out" at bounding box center [458, 13] width 92 height 21
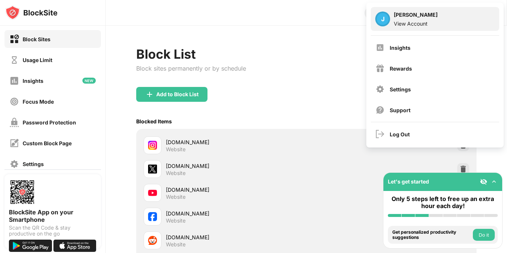
click at [405, 23] on div "View Account" at bounding box center [416, 23] width 44 height 6
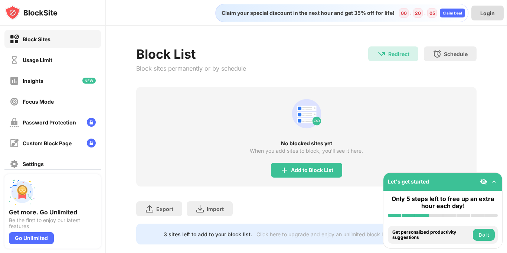
click at [486, 15] on div "Login" at bounding box center [488, 13] width 14 height 6
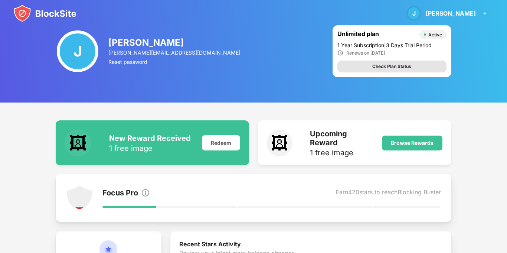
click at [393, 66] on div "Check Plan Status" at bounding box center [392, 66] width 39 height 7
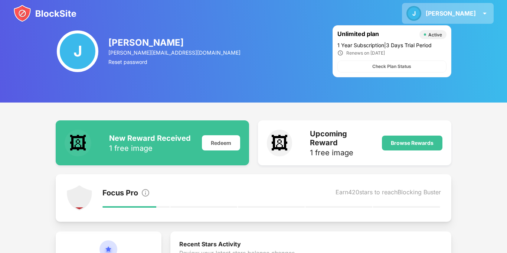
click at [476, 13] on div "J Jeff J Jeff View Account Insights Rewards Settings Support Log Out" at bounding box center [448, 13] width 92 height 21
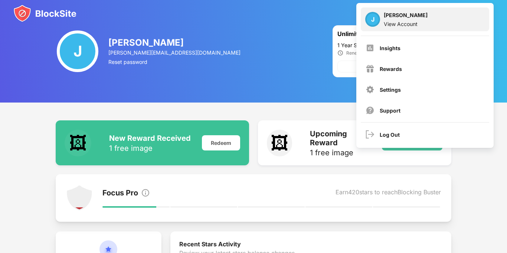
click at [397, 23] on div "View Account" at bounding box center [406, 24] width 44 height 6
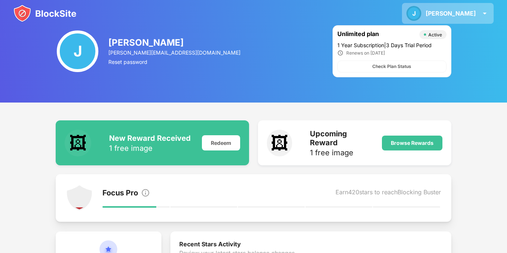
click at [475, 15] on div "[PERSON_NAME]" at bounding box center [451, 13] width 50 height 7
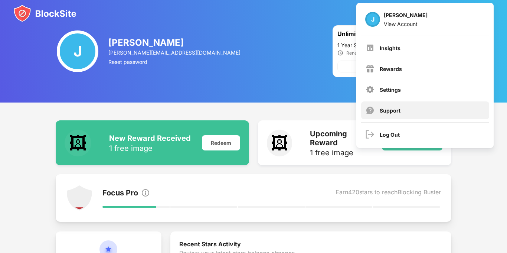
click at [396, 113] on div "Support" at bounding box center [390, 110] width 21 height 6
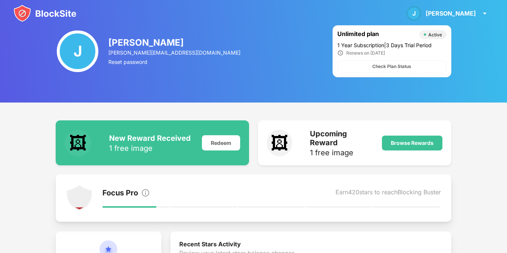
click at [494, 54] on div "J [PERSON_NAME] [PERSON_NAME][EMAIL_ADDRESS][DOMAIN_NAME] Reset password Unlimi…" at bounding box center [253, 51] width 507 height 103
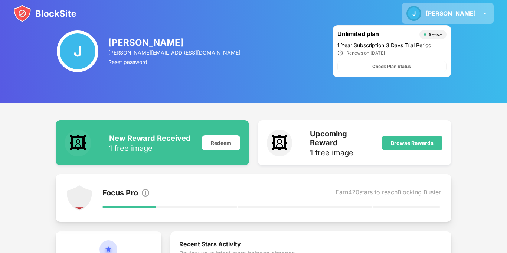
click at [469, 16] on div "[PERSON_NAME]" at bounding box center [451, 13] width 50 height 7
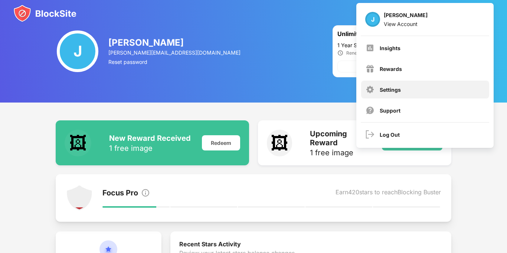
click at [385, 89] on div "Settings" at bounding box center [390, 90] width 21 height 6
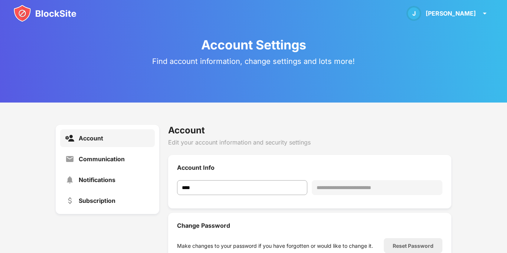
click at [299, 152] on div "**********" at bounding box center [309, 220] width 283 height 191
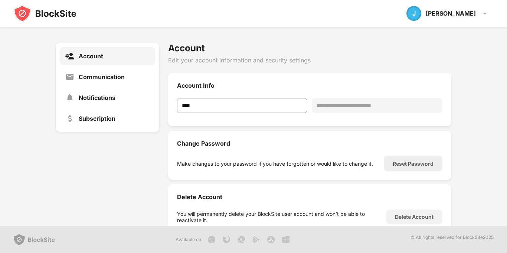
scroll to position [40, 0]
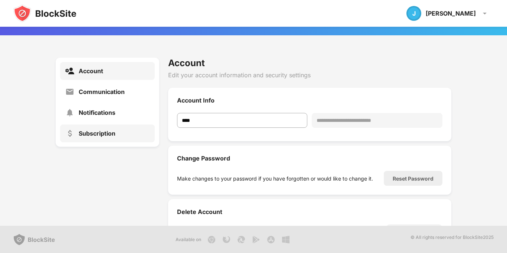
click at [91, 134] on div "Subscription" at bounding box center [97, 133] width 37 height 7
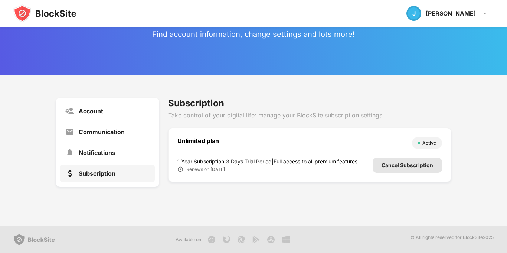
click at [405, 166] on div "Cancel Subscription" at bounding box center [408, 165] width 52 height 6
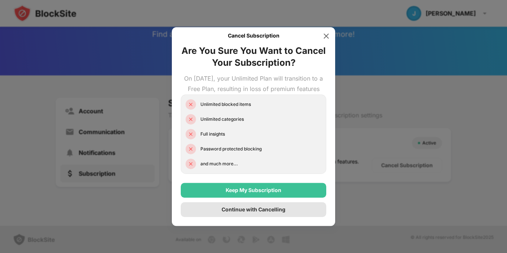
click at [247, 212] on div "Continue with Cancelling" at bounding box center [254, 210] width 64 height 6
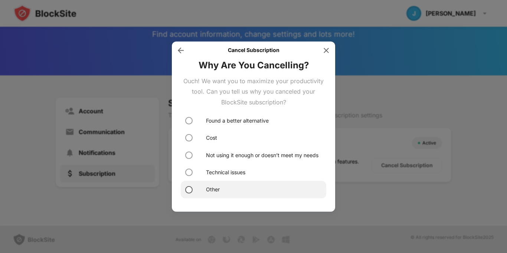
click at [188, 191] on div at bounding box center [189, 189] width 6 height 6
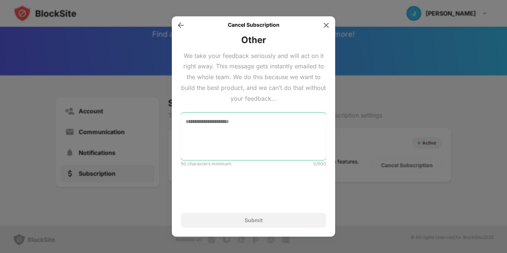
click at [194, 122] on textarea at bounding box center [254, 137] width 146 height 48
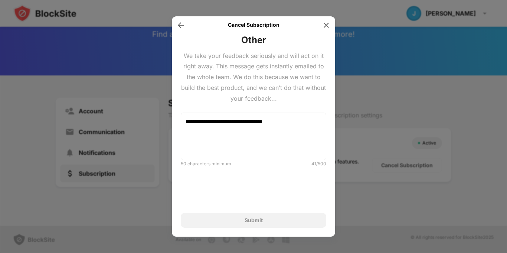
click at [258, 86] on div "We take your feedback seriously and will act on it right away. This message get…" at bounding box center [254, 77] width 146 height 53
click at [291, 122] on textarea "**********" at bounding box center [254, 137] width 146 height 48
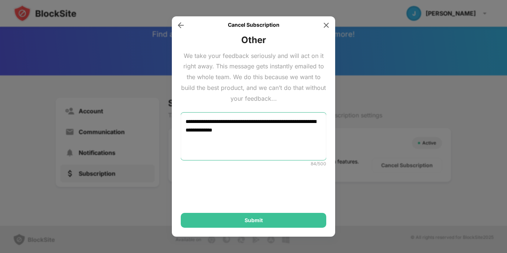
type textarea "**********"
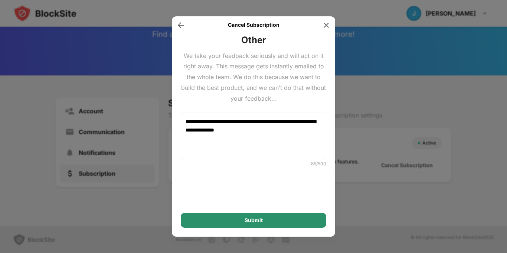
click at [251, 219] on div "Submit" at bounding box center [254, 220] width 18 height 6
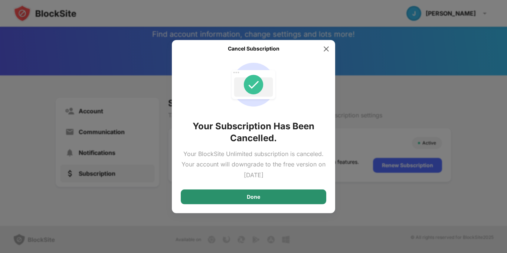
click at [260, 197] on div "Done" at bounding box center [253, 197] width 13 height 6
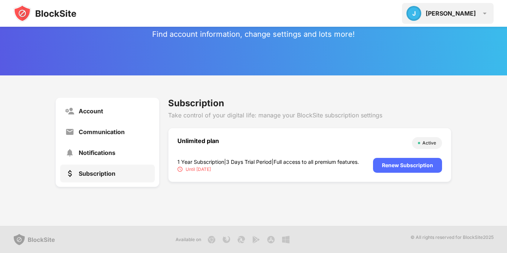
click at [473, 16] on div "[PERSON_NAME]" at bounding box center [451, 13] width 50 height 7
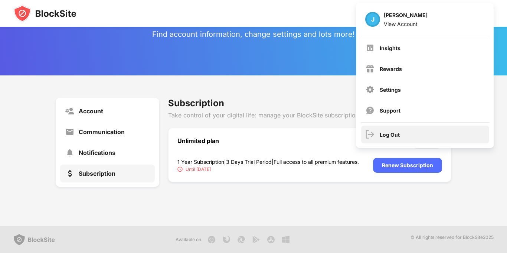
click at [389, 137] on div "Log Out" at bounding box center [425, 135] width 128 height 18
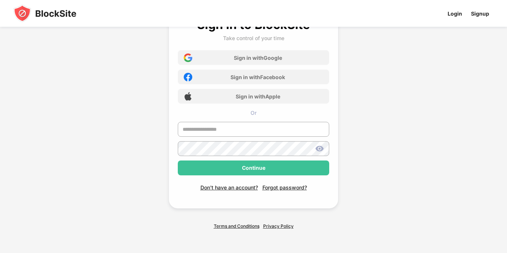
click at [387, 106] on div "Sign in to BlockSite Take control of your time Sign in with Google Sign in with…" at bounding box center [253, 114] width 281 height 283
